Goal: Task Accomplishment & Management: Use online tool/utility

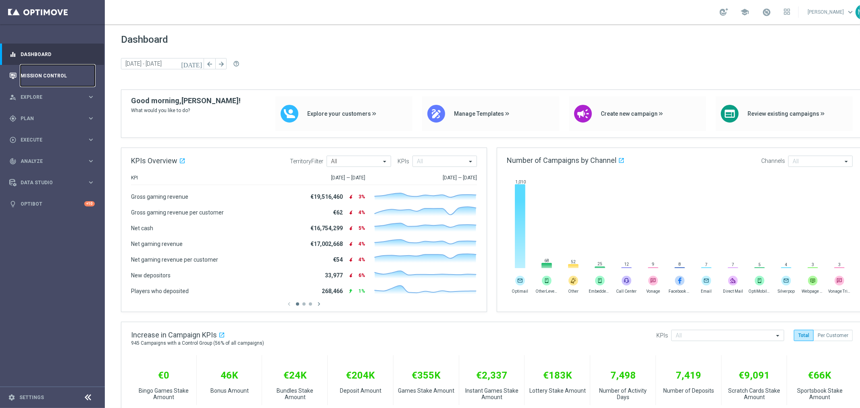
click at [27, 78] on link "Mission Control" at bounding box center [58, 75] width 74 height 21
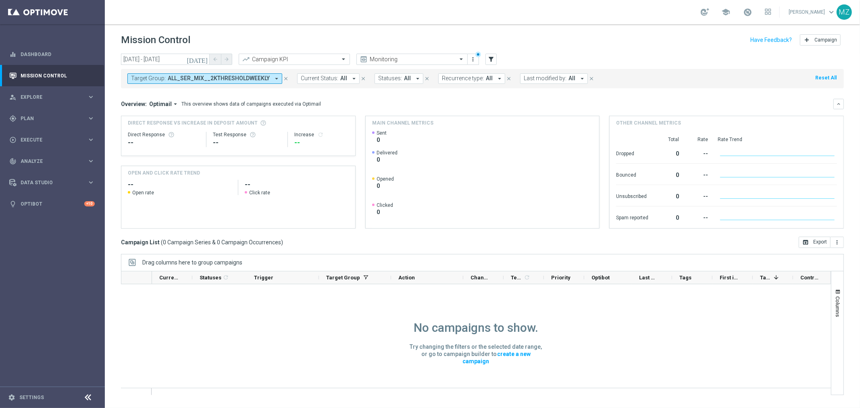
click at [203, 56] on icon "[DATE]" at bounding box center [198, 59] width 22 height 7
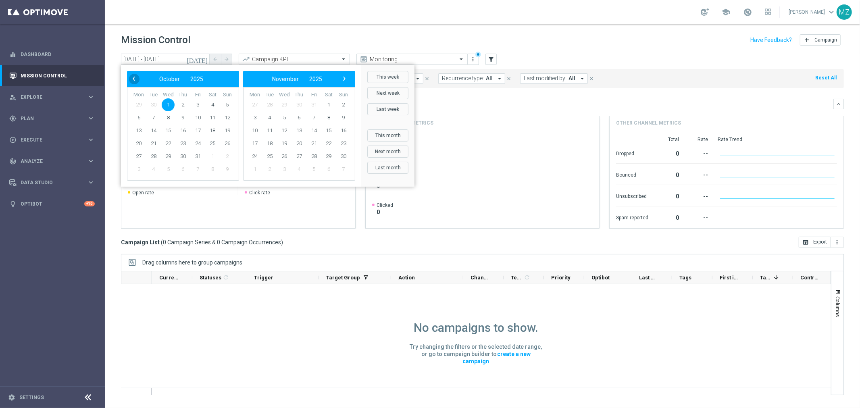
click at [132, 81] on span "‹" at bounding box center [134, 78] width 10 height 10
click at [501, 190] on rect at bounding box center [482, 179] width 221 height 98
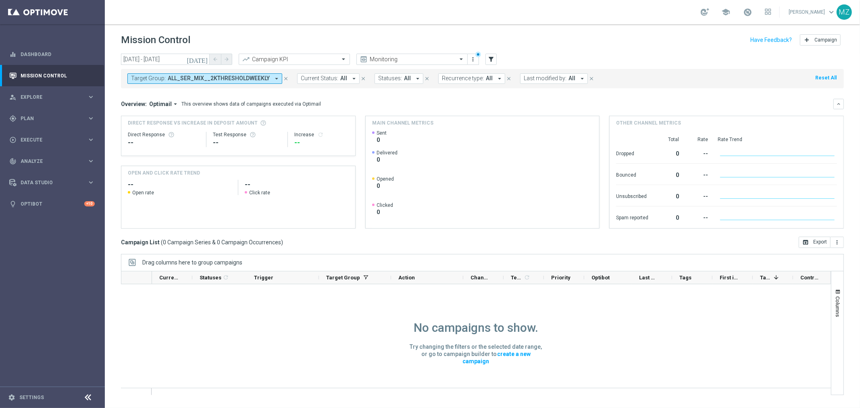
click at [247, 79] on span "ALL_SER_MIX__2KTHRESHOLDWEEKLY" at bounding box center [219, 78] width 102 height 7
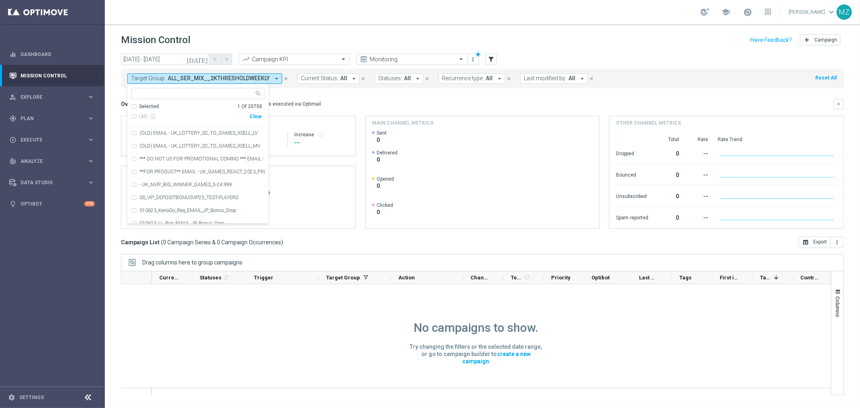
click at [206, 58] on icon "[DATE]" at bounding box center [198, 59] width 22 height 7
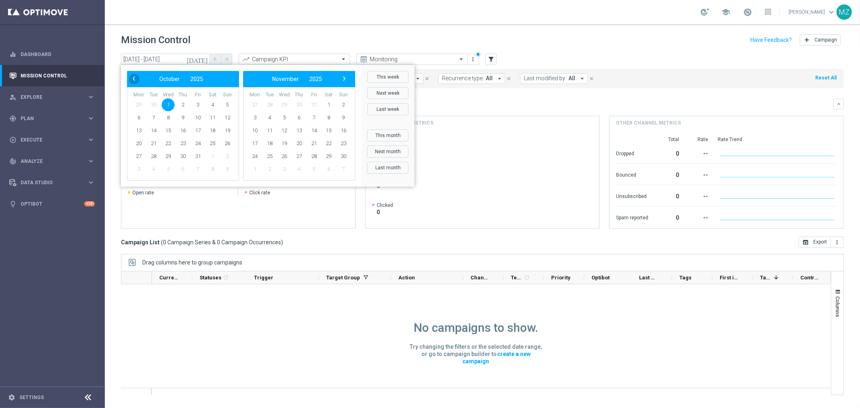
click at [134, 78] on span "‹" at bounding box center [134, 78] width 10 height 10
click at [168, 144] on span "24" at bounding box center [168, 143] width 13 height 13
type input "[DATE] - [DATE]"
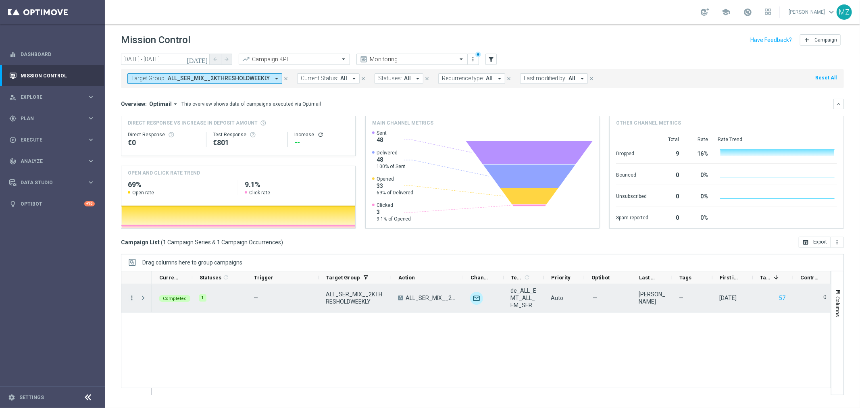
click at [132, 297] on icon "more_vert" at bounding box center [131, 297] width 7 height 7
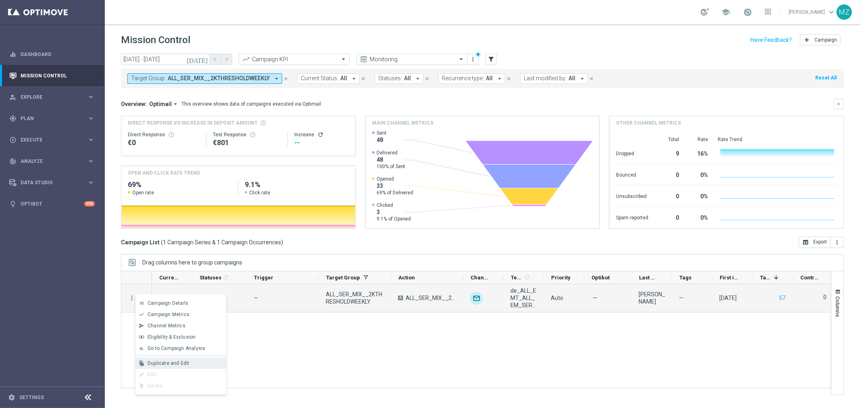
click at [171, 358] on div "file_copy Duplicate and Edit" at bounding box center [181, 363] width 91 height 11
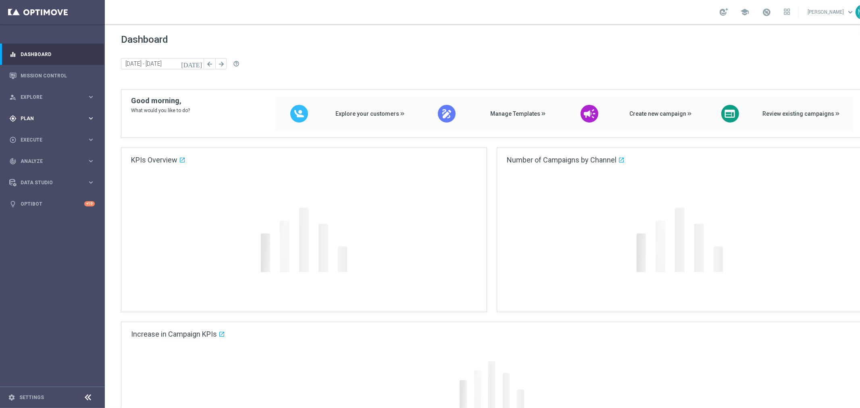
click at [54, 115] on div "gps_fixed Plan" at bounding box center [48, 118] width 78 height 7
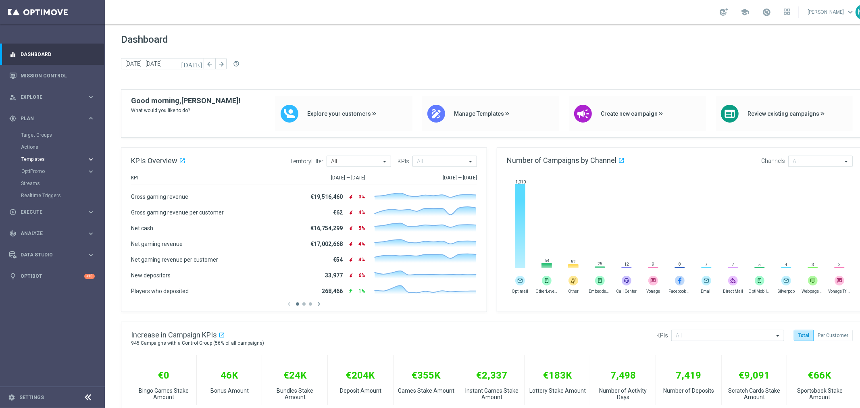
click at [47, 159] on span "Templates" at bounding box center [50, 159] width 58 height 5
click at [45, 136] on link "Target Groups" at bounding box center [52, 135] width 63 height 6
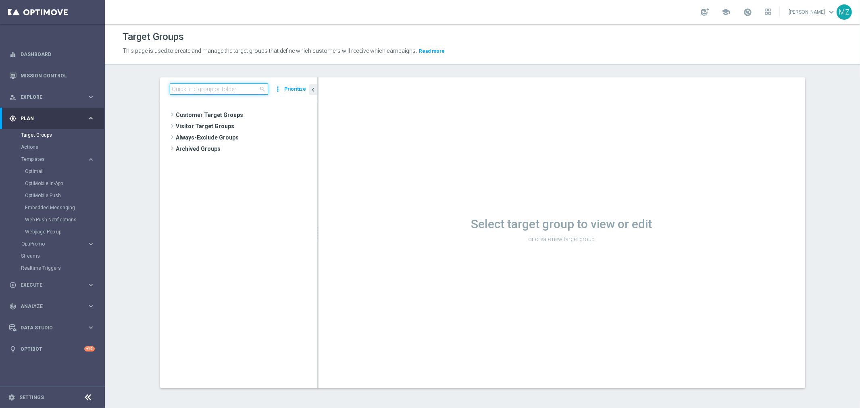
click at [223, 90] on input at bounding box center [219, 89] width 98 height 11
paste input "ALL_SER_MIX__2KTHRESHOLDWEEKLY"
type input "ALL_SER_MIX__2KTHRESHOLDWEEKLY"
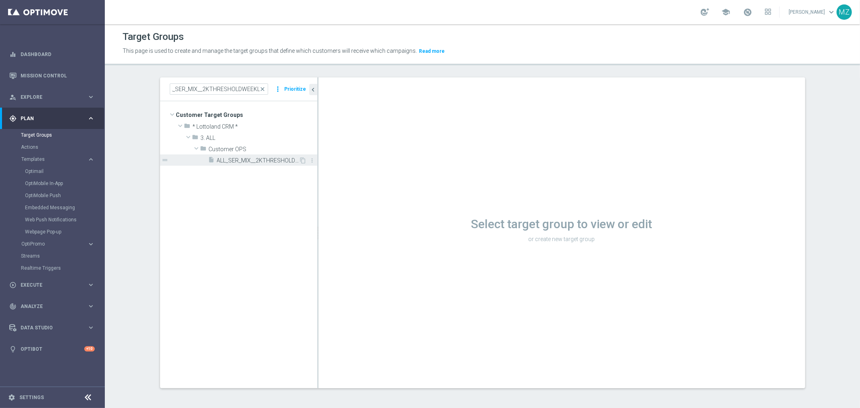
click at [244, 158] on span "ALL_SER_MIX__2KTHRESHOLDWEEKLY" at bounding box center [258, 160] width 82 height 7
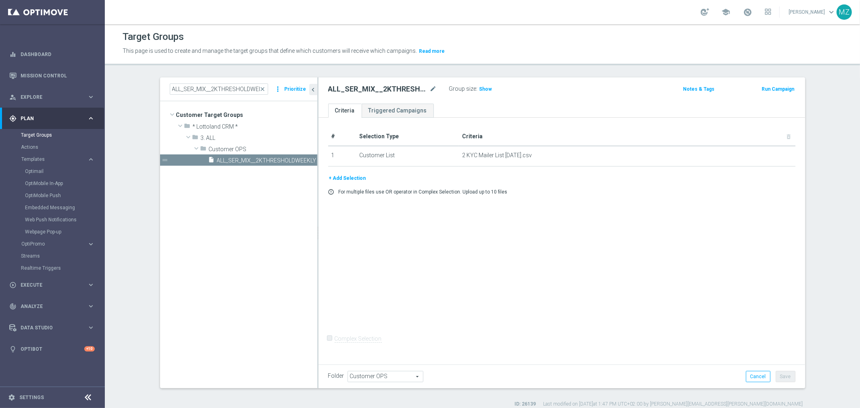
click at [357, 179] on button "+ Add Selection" at bounding box center [347, 178] width 39 height 9
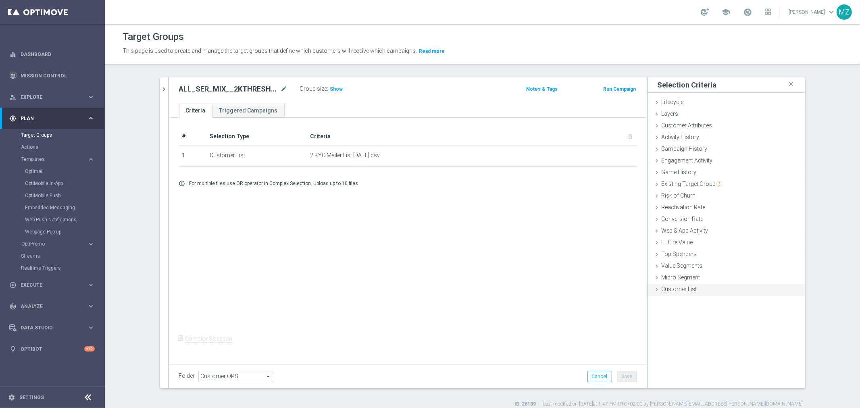
click at [679, 287] on span "Customer List" at bounding box center [680, 289] width 36 height 6
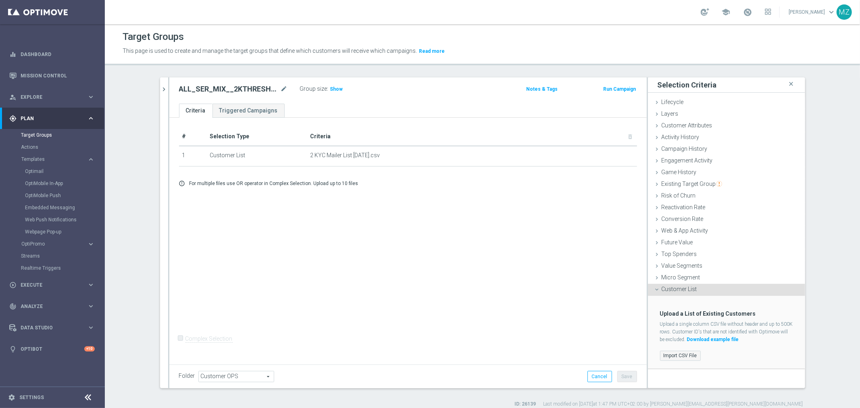
click at [685, 356] on label "Import CSV File" at bounding box center [680, 356] width 41 height 10
click at [0, 0] on input "Import CSV File" at bounding box center [0, 0] width 0 height 0
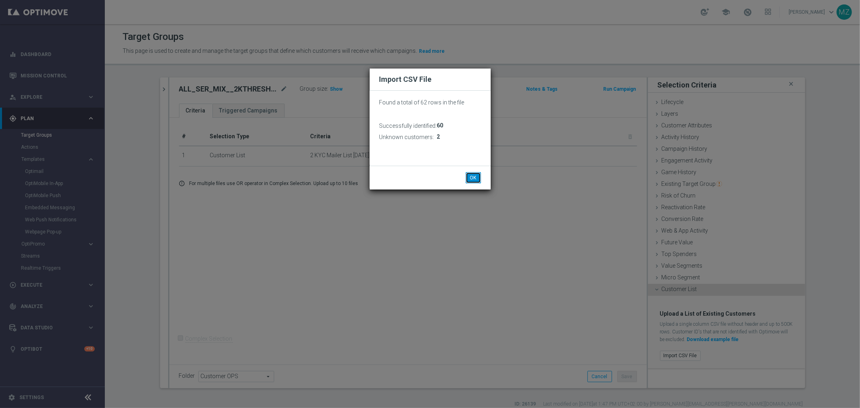
click at [475, 178] on button "OK" at bounding box center [473, 177] width 15 height 11
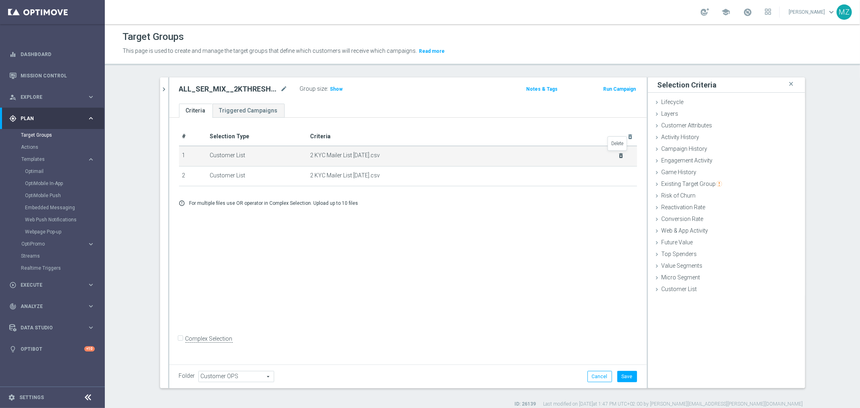
click at [619, 154] on icon "delete_forever" at bounding box center [621, 155] width 6 height 6
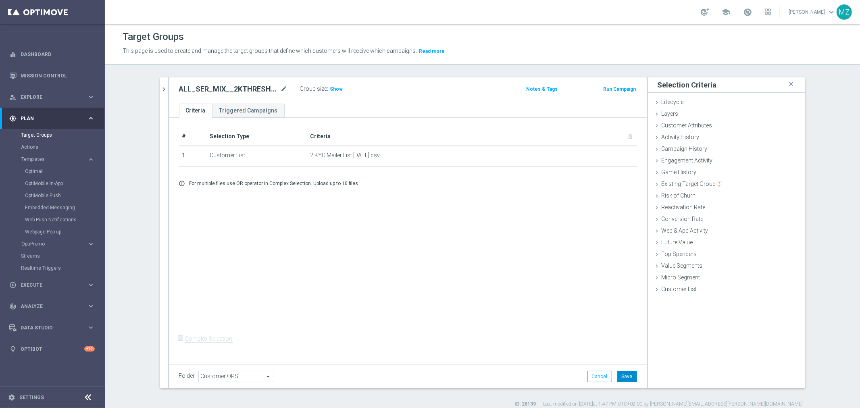
click at [628, 373] on button "Save" at bounding box center [628, 376] width 20 height 11
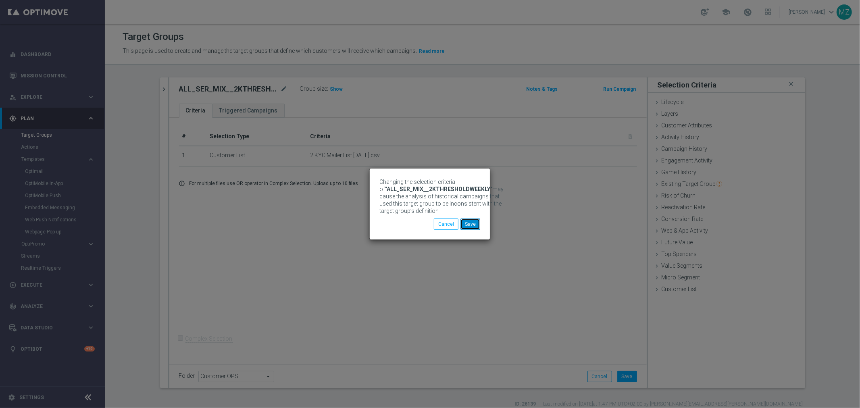
click at [470, 221] on button "Save" at bounding box center [471, 224] width 20 height 11
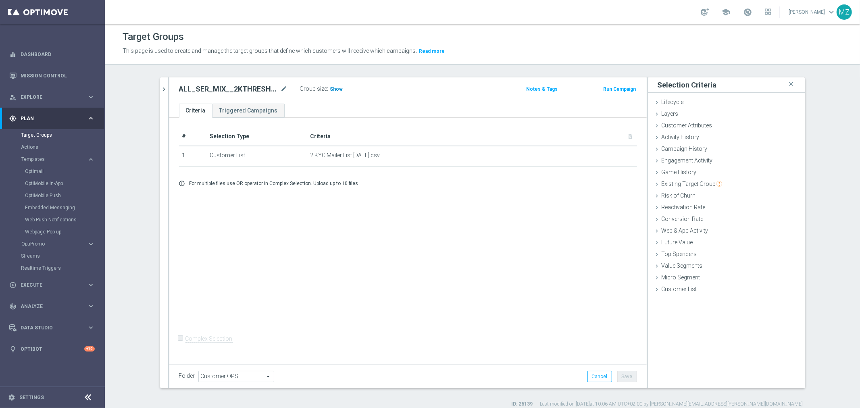
click at [333, 92] on h3 "Show" at bounding box center [337, 89] width 15 height 9
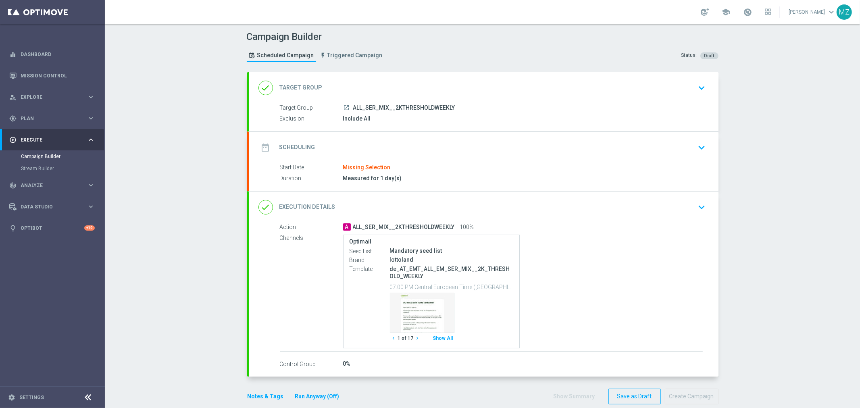
click at [701, 143] on icon "keyboard_arrow_down" at bounding box center [702, 148] width 12 height 12
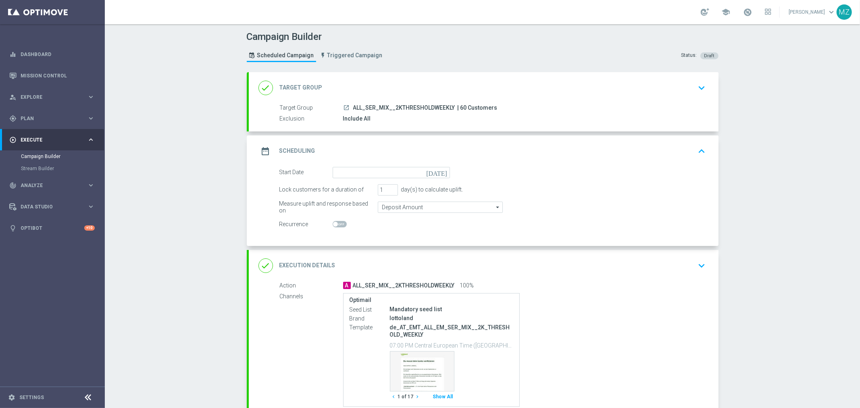
click at [440, 172] on icon "[DATE]" at bounding box center [438, 171] width 24 height 9
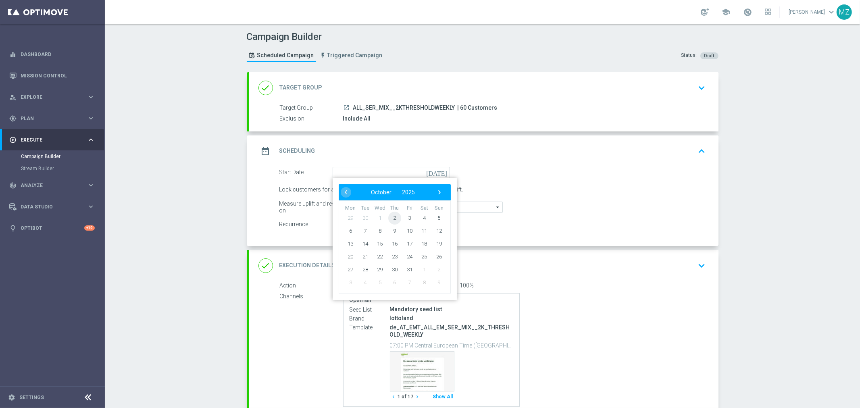
click at [388, 220] on span "2" at bounding box center [394, 217] width 13 height 13
type input "02 Oct 2025"
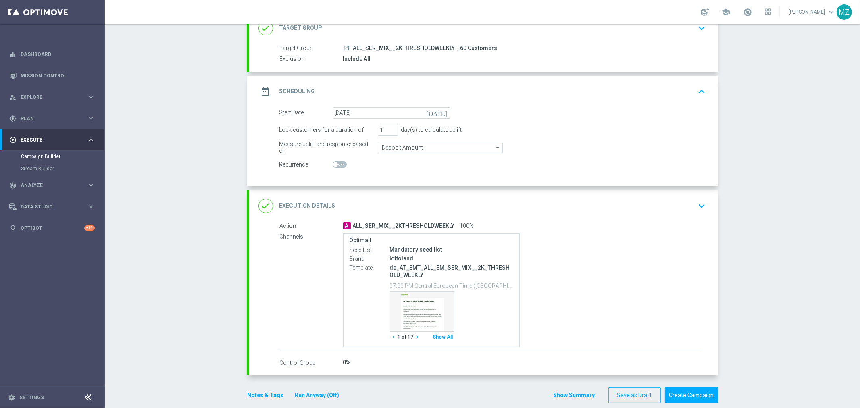
scroll to position [70, 0]
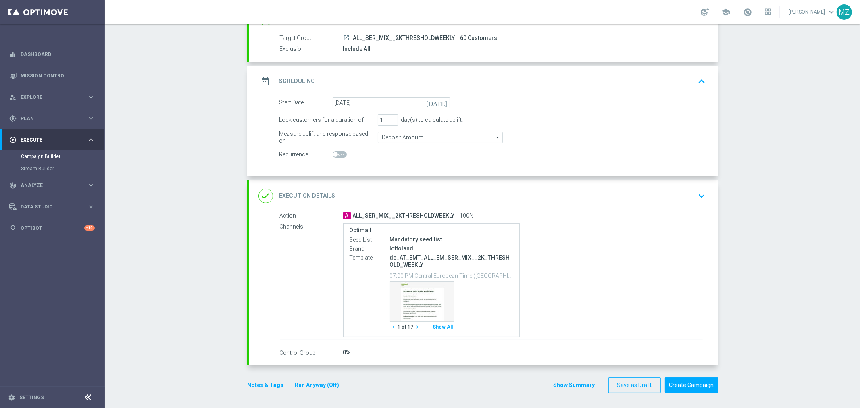
click at [441, 325] on button "Show All" at bounding box center [443, 327] width 23 height 11
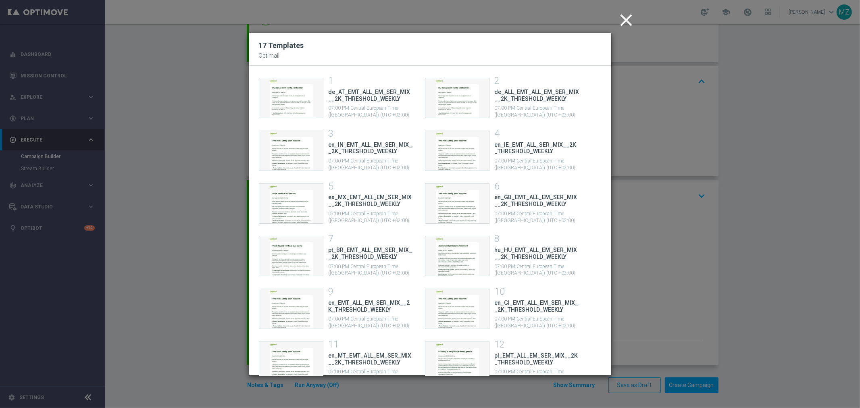
click at [627, 17] on icon "close" at bounding box center [627, 20] width 20 height 20
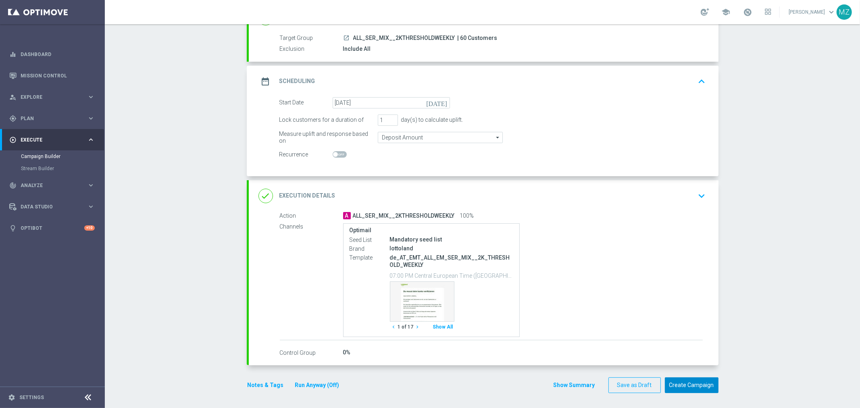
click at [691, 385] on button "Create Campaign" at bounding box center [692, 386] width 54 height 16
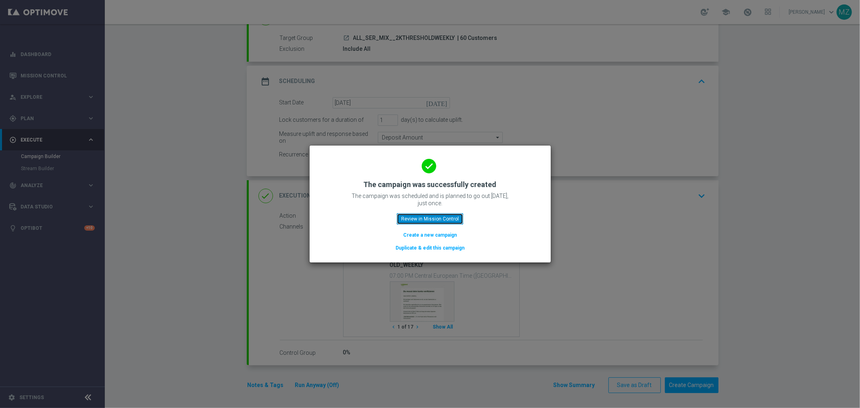
click at [440, 221] on button "Review in Mission Control" at bounding box center [430, 218] width 67 height 11
